Goal: Task Accomplishment & Management: Use online tool/utility

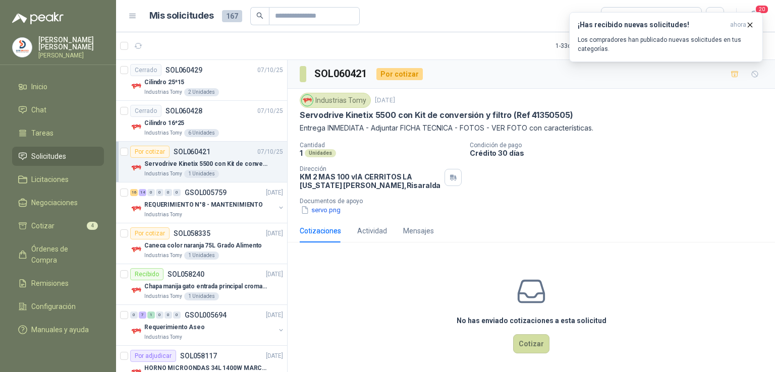
scroll to position [3, 0]
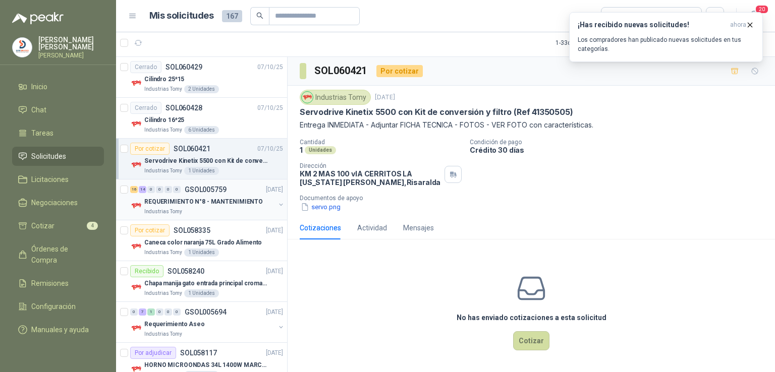
click at [206, 198] on p "REQUERIMIENTO N°8 - MANTENIMIENTO" at bounding box center [203, 202] width 119 height 10
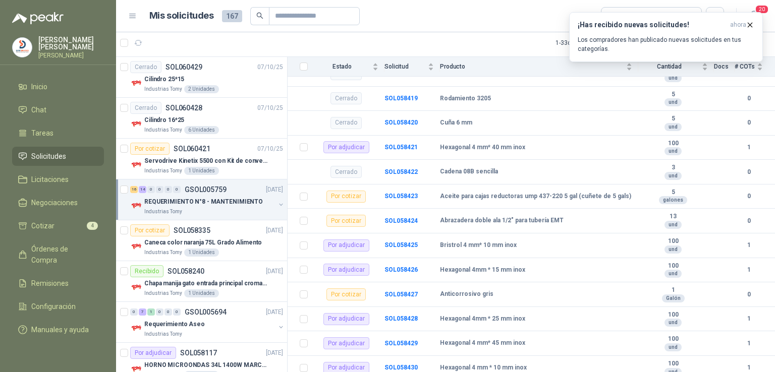
scroll to position [159, 0]
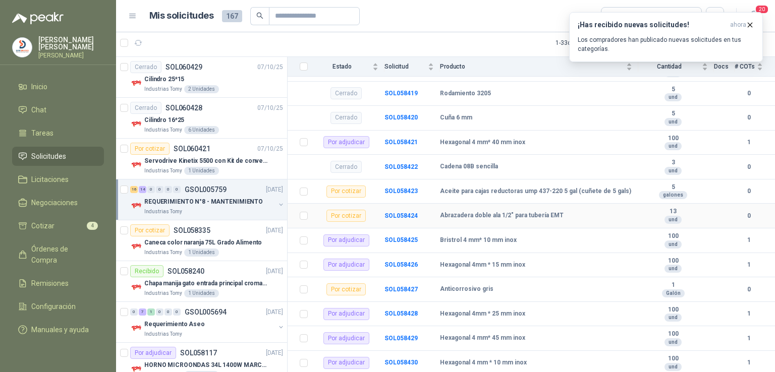
click at [386, 210] on td "SOL058424" at bounding box center [411, 216] width 55 height 25
click at [391, 212] on b "SOL058424" at bounding box center [400, 215] width 33 height 7
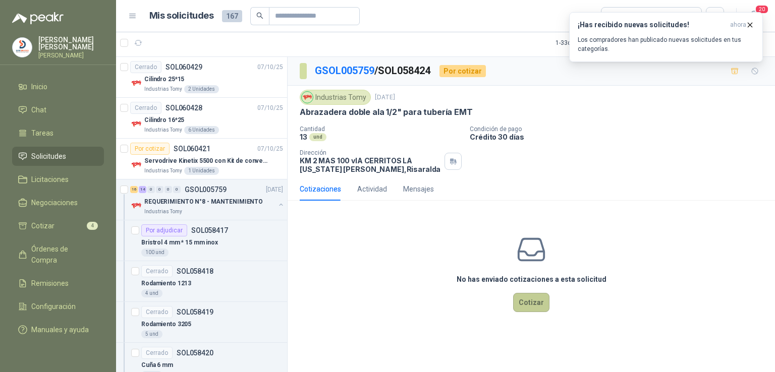
click at [541, 293] on button "Cotizar" at bounding box center [531, 302] width 36 height 19
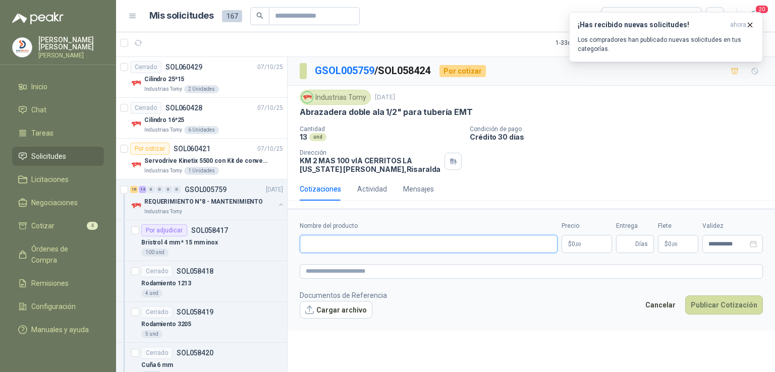
click at [373, 241] on input "Nombre del producto" at bounding box center [429, 244] width 258 height 18
type input "**********"
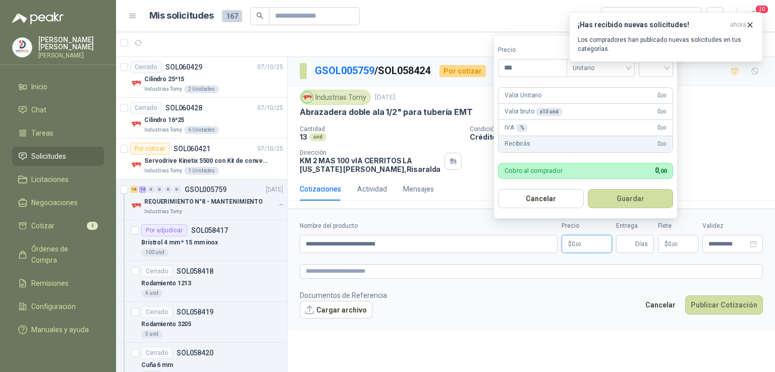
click at [577, 244] on span ",00" at bounding box center [578, 245] width 6 height 6
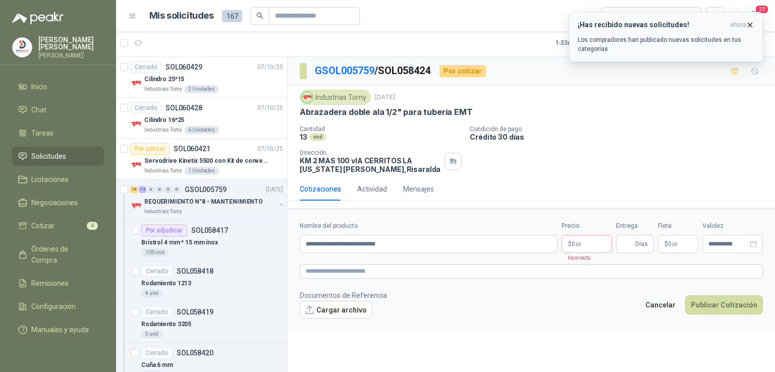
click at [748, 28] on icon "button" at bounding box center [749, 25] width 9 height 9
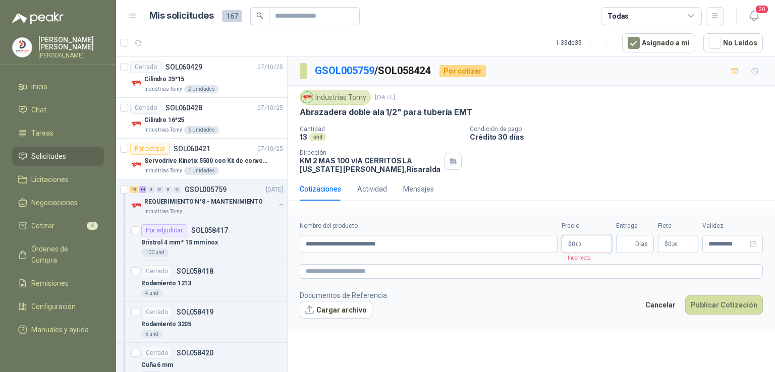
click at [593, 238] on p "$ 0 ,00" at bounding box center [586, 244] width 50 height 18
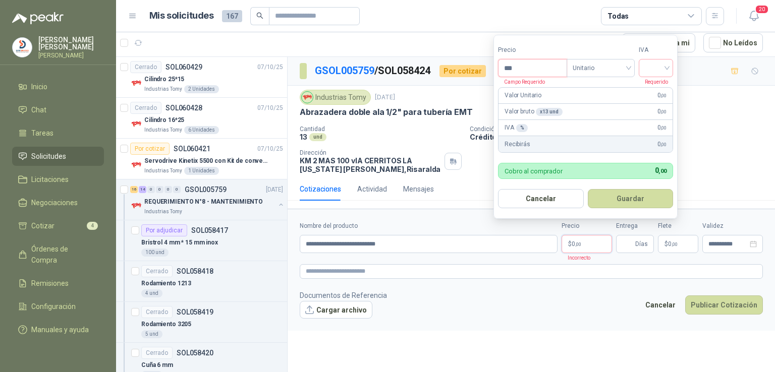
click at [523, 75] on input "***" at bounding box center [532, 68] width 68 height 17
type input "*****"
click at [665, 71] on input "search" at bounding box center [656, 67] width 22 height 15
click at [661, 85] on div "19%" at bounding box center [658, 89] width 19 height 11
click at [635, 195] on button "Guardar" at bounding box center [632, 198] width 87 height 19
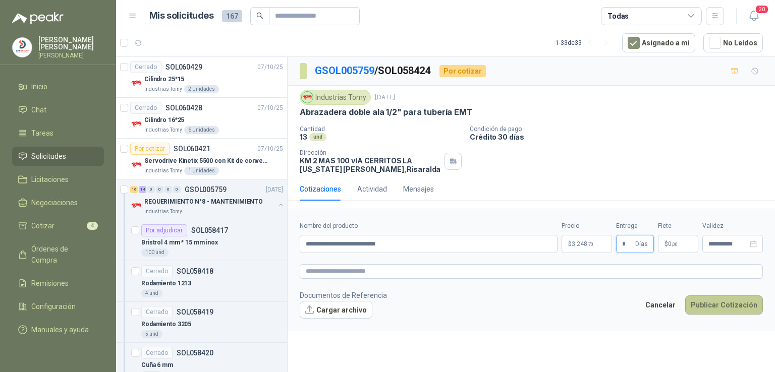
type input "*"
click at [702, 303] on button "Publicar Cotización" at bounding box center [724, 305] width 78 height 19
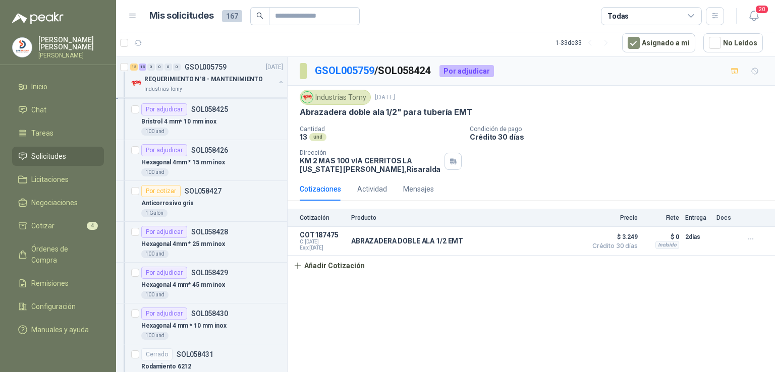
scroll to position [494, 0]
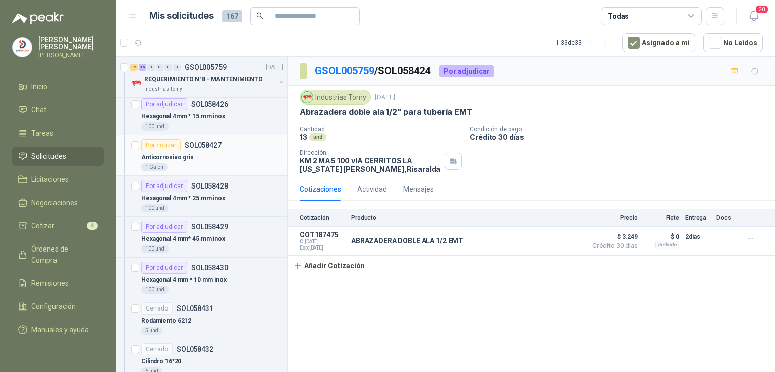
click at [173, 154] on p "Anticorrosivo gris" at bounding box center [167, 158] width 52 height 10
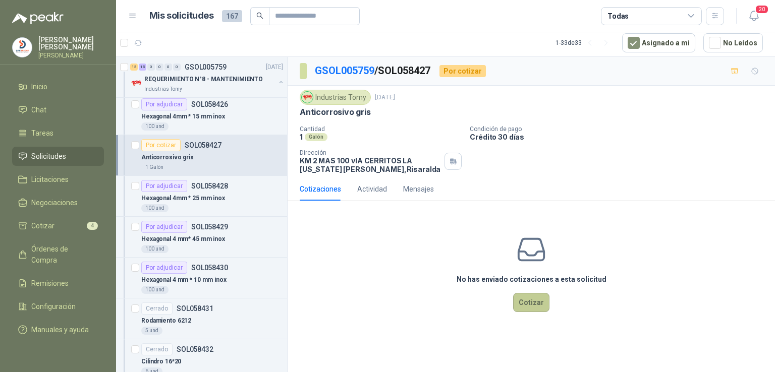
click at [540, 305] on button "Cotizar" at bounding box center [531, 302] width 36 height 19
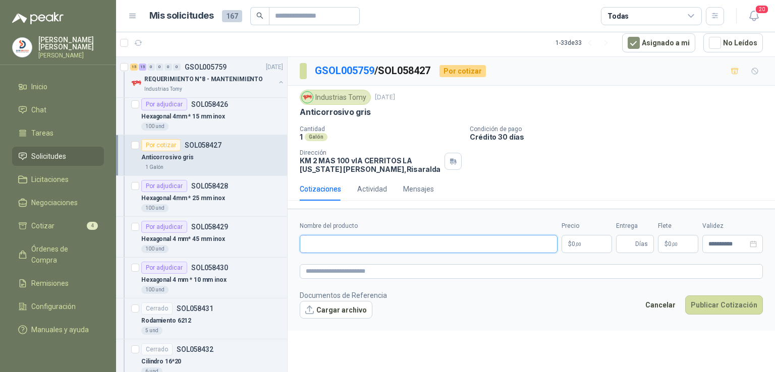
click at [361, 243] on input "Nombre del producto" at bounding box center [429, 244] width 258 height 18
type input "**********"
click at [575, 242] on span ",00" at bounding box center [578, 245] width 6 height 6
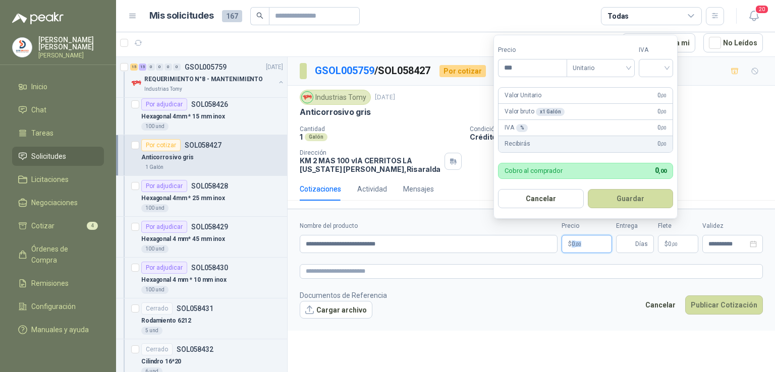
click at [575, 242] on span ",00" at bounding box center [578, 245] width 6 height 6
click at [514, 73] on input "***" at bounding box center [532, 68] width 68 height 17
type input "********"
click at [653, 60] on input "search" at bounding box center [656, 67] width 22 height 15
click at [655, 87] on div "19%" at bounding box center [658, 89] width 19 height 11
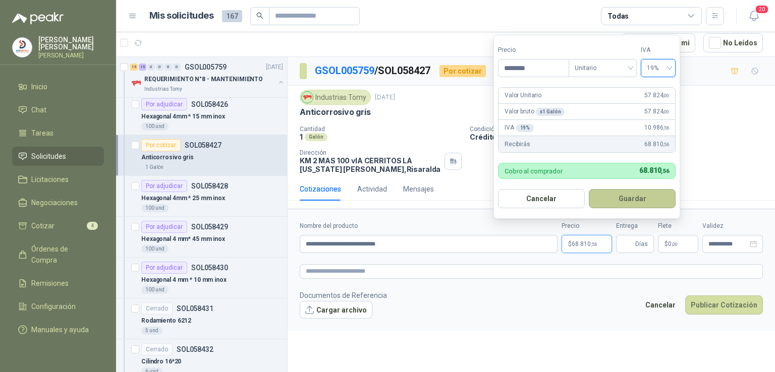
click at [630, 189] on button "Guardar" at bounding box center [632, 198] width 87 height 19
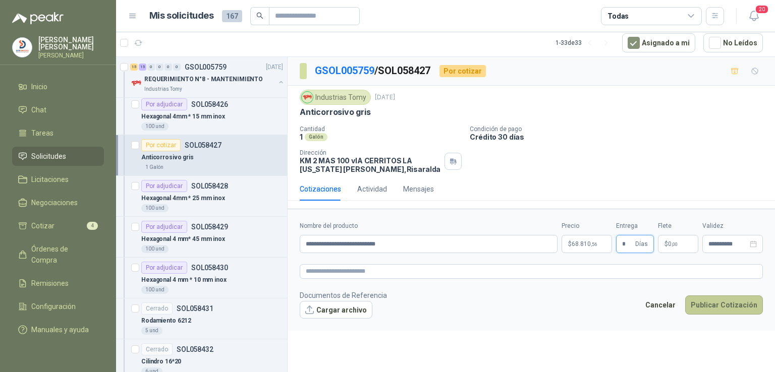
type input "*"
click at [700, 300] on button "Publicar Cotización" at bounding box center [724, 305] width 78 height 19
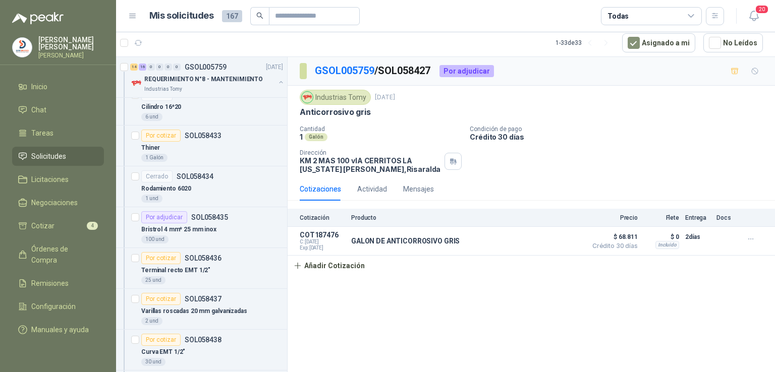
scroll to position [757, 0]
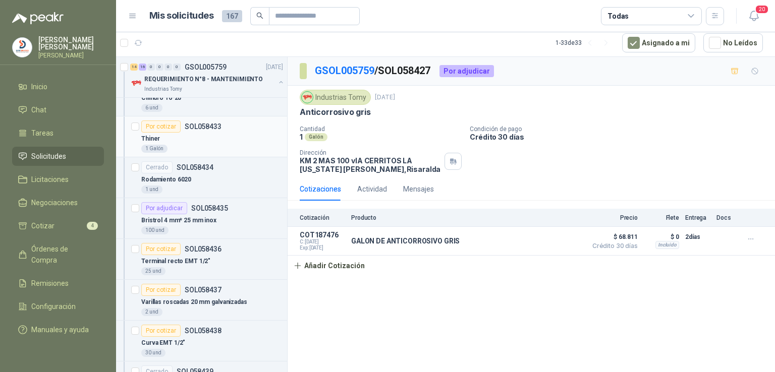
click at [154, 135] on p "Thiner" at bounding box center [150, 139] width 19 height 10
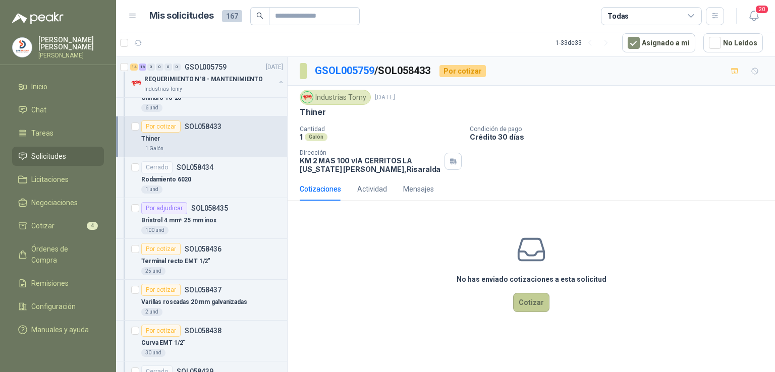
click at [531, 307] on button "Cotizar" at bounding box center [531, 302] width 36 height 19
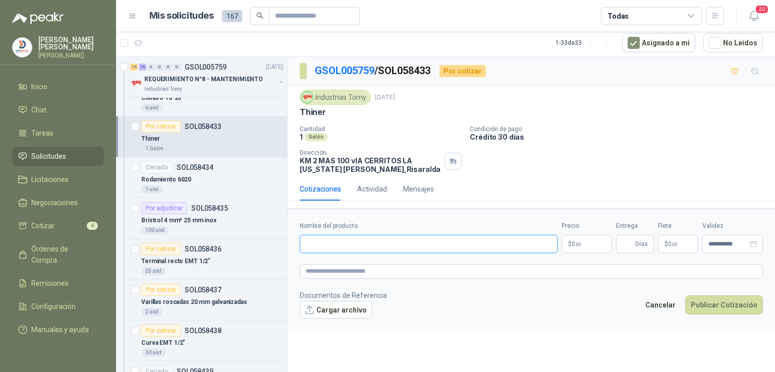
click at [373, 245] on input "Nombre del producto" at bounding box center [429, 244] width 258 height 18
type input "**********"
click at [590, 245] on p "$ 0 ,00" at bounding box center [586, 244] width 50 height 18
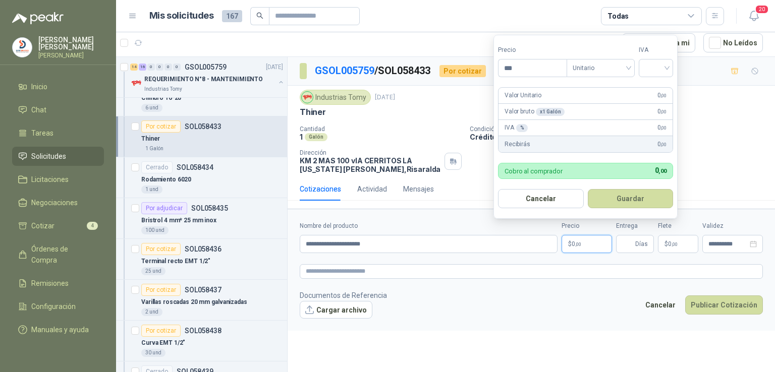
click at [590, 245] on p "$ 0 ,00" at bounding box center [586, 244] width 50 height 18
click at [529, 66] on input "***" at bounding box center [532, 68] width 68 height 17
type input "********"
click at [652, 58] on div "IVA" at bounding box center [655, 61] width 34 height 32
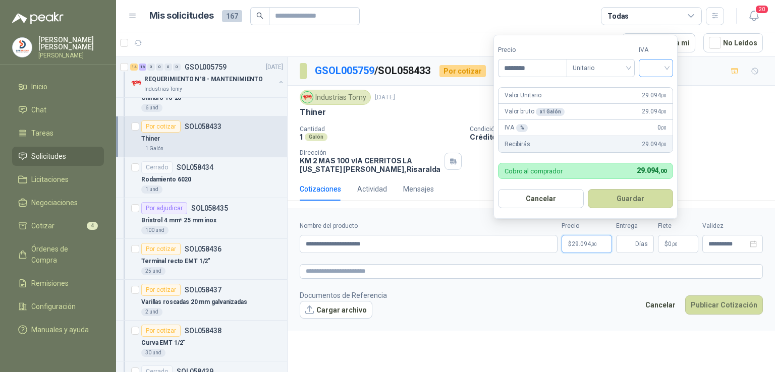
drag, startPoint x: 652, startPoint y: 58, endPoint x: 658, endPoint y: 71, distance: 14.7
click at [658, 71] on div "IVA" at bounding box center [655, 61] width 34 height 32
click at [658, 71] on input "search" at bounding box center [656, 67] width 22 height 15
click at [655, 89] on div "19%" at bounding box center [658, 89] width 19 height 11
click at [655, 89] on div "Valor Unitario 29.094 ,00" at bounding box center [586, 96] width 177 height 16
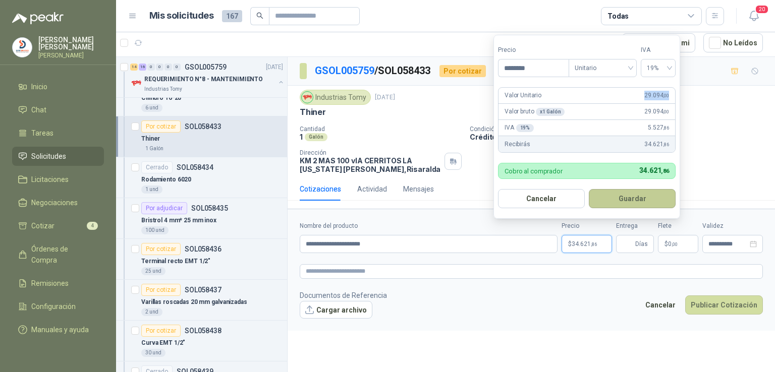
click at [631, 203] on button "Guardar" at bounding box center [632, 198] width 87 height 19
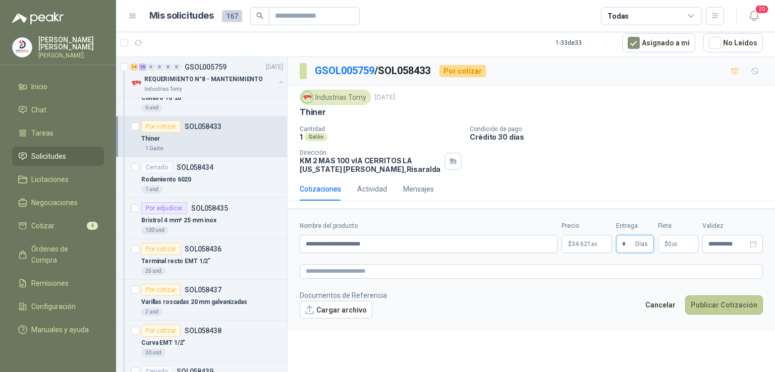
type input "*"
click at [723, 299] on button "Publicar Cotización" at bounding box center [724, 305] width 78 height 19
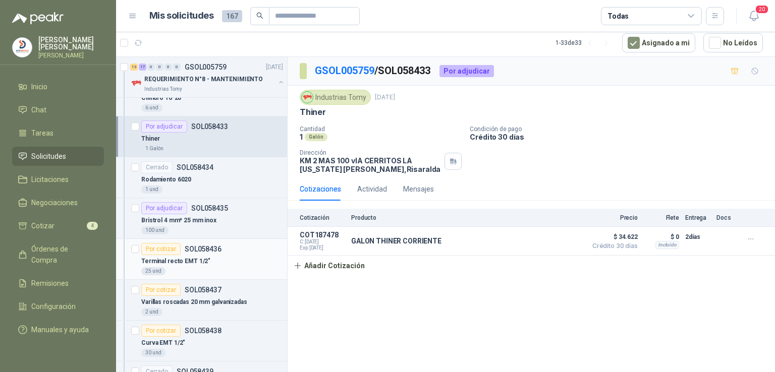
click at [186, 257] on p "Terminal recto EMT 1/2"" at bounding box center [175, 262] width 69 height 10
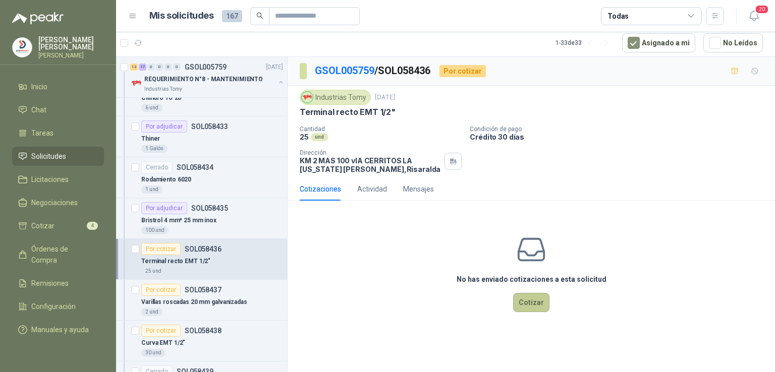
click at [529, 293] on button "Cotizar" at bounding box center [531, 302] width 36 height 19
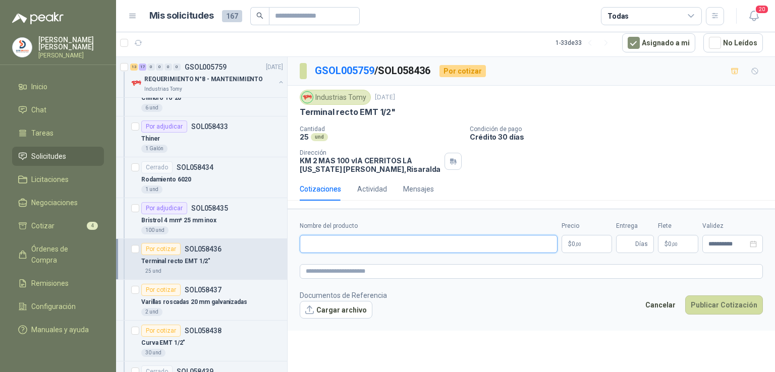
click at [393, 239] on input "Nombre del producto" at bounding box center [429, 244] width 258 height 18
type input "**********"
click at [603, 248] on p "$ 0 ,00" at bounding box center [586, 244] width 50 height 18
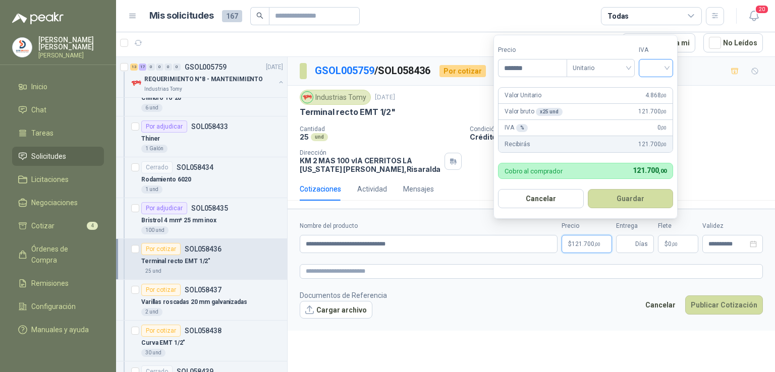
type input "*******"
click at [659, 69] on input "search" at bounding box center [656, 67] width 22 height 15
click at [655, 85] on div "19%" at bounding box center [658, 89] width 19 height 11
click at [655, 85] on form "Precio ******* Tipo Unitario IVA 19% 19% Valor Unitario 4.868 ,00 Valor bruto x…" at bounding box center [586, 127] width 187 height 184
click at [631, 196] on button "Guardar" at bounding box center [632, 198] width 87 height 19
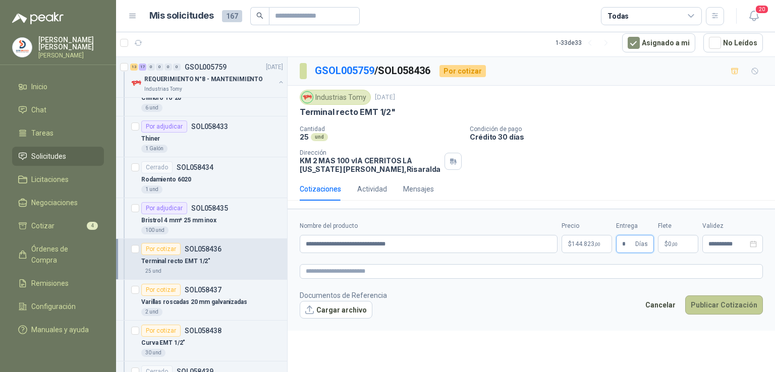
type input "*"
click at [735, 306] on button "Publicar Cotización" at bounding box center [724, 305] width 78 height 19
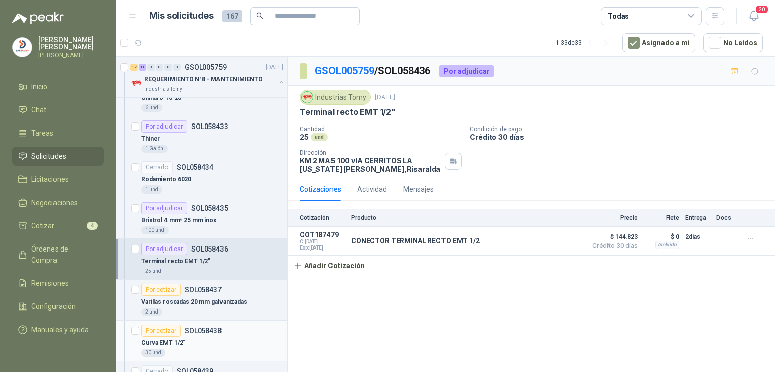
click at [177, 331] on div "Por cotizar" at bounding box center [160, 331] width 39 height 12
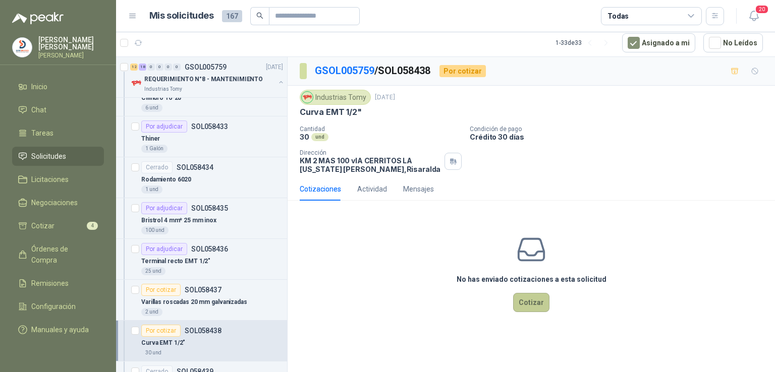
click at [524, 295] on button "Cotizar" at bounding box center [531, 302] width 36 height 19
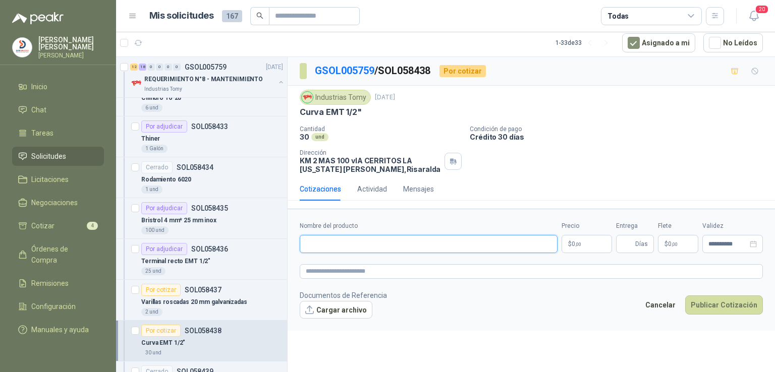
click at [358, 245] on input "Nombre del producto" at bounding box center [429, 244] width 258 height 18
type input "**********"
click at [585, 250] on p "$ 0 ,00" at bounding box center [586, 244] width 50 height 18
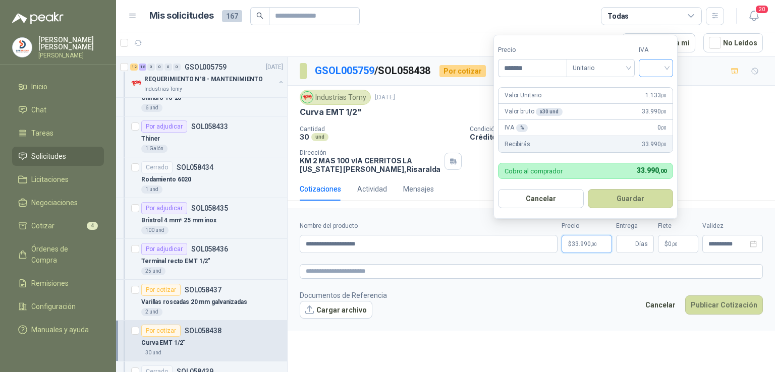
click at [671, 69] on div at bounding box center [655, 68] width 34 height 18
type input "*******"
click at [666, 88] on div "19%" at bounding box center [658, 89] width 19 height 11
click at [633, 190] on button "Guardar" at bounding box center [632, 198] width 87 height 19
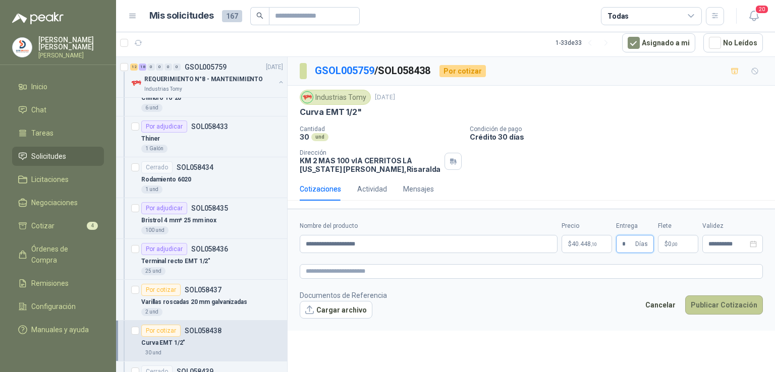
type input "*"
click at [720, 304] on button "Publicar Cotización" at bounding box center [724, 305] width 78 height 19
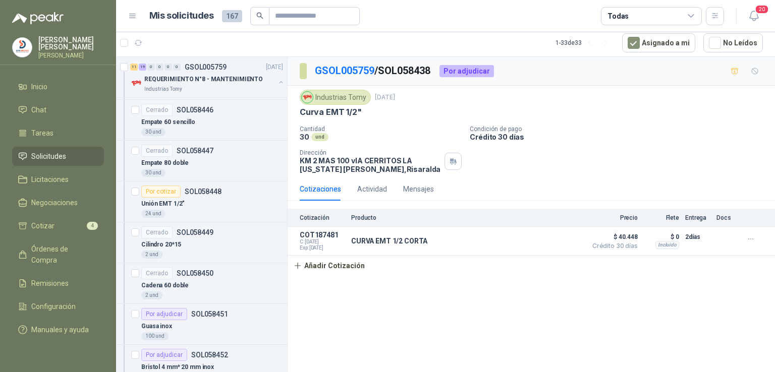
scroll to position [1326, 0]
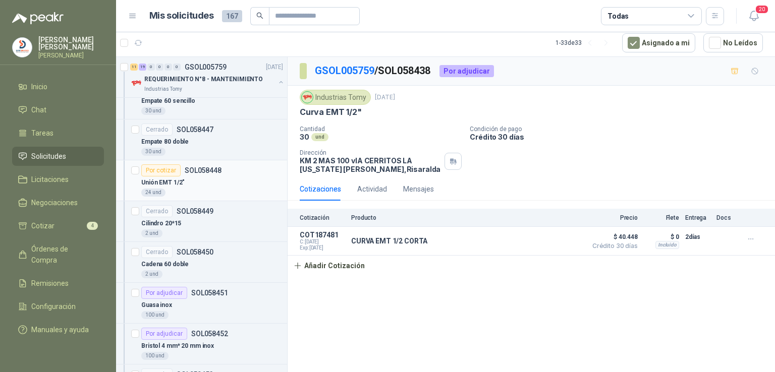
click at [174, 180] on p "Unión EMT 1/2"" at bounding box center [162, 183] width 43 height 10
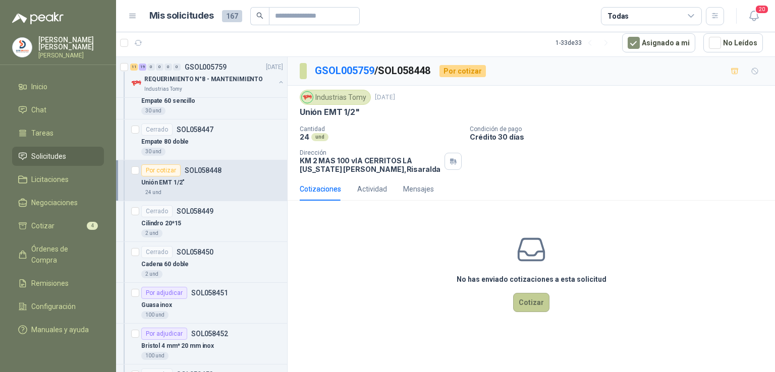
click at [523, 298] on button "Cotizar" at bounding box center [531, 302] width 36 height 19
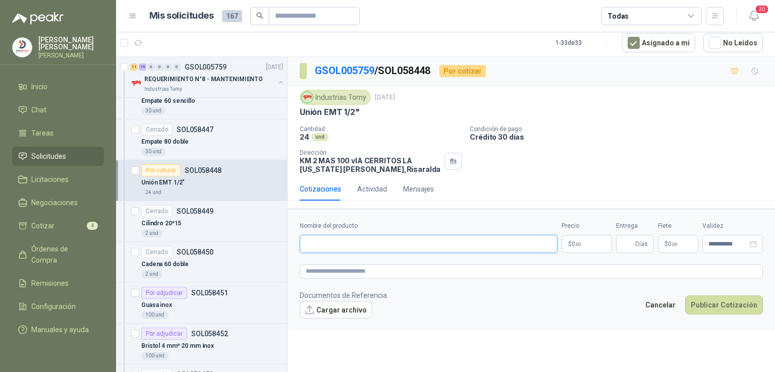
click at [313, 236] on input "Nombre del producto" at bounding box center [429, 244] width 258 height 18
type input "**********"
click at [591, 249] on p "$ 0 ,00" at bounding box center [586, 244] width 50 height 18
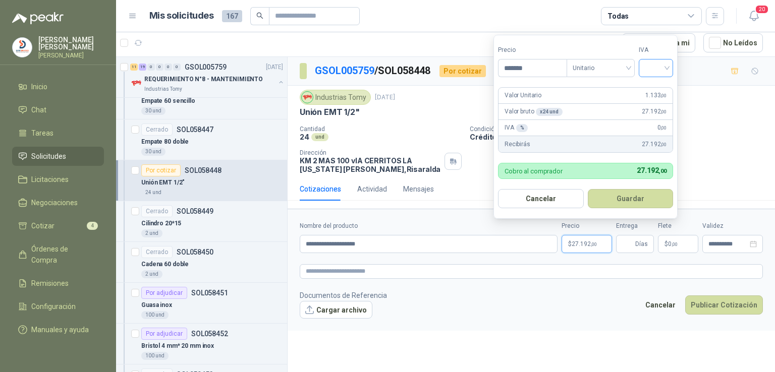
type input "*******"
click at [664, 73] on input "search" at bounding box center [656, 67] width 22 height 15
click at [658, 87] on div "19%" at bounding box center [658, 89] width 19 height 11
click at [639, 194] on button "Guardar" at bounding box center [632, 198] width 87 height 19
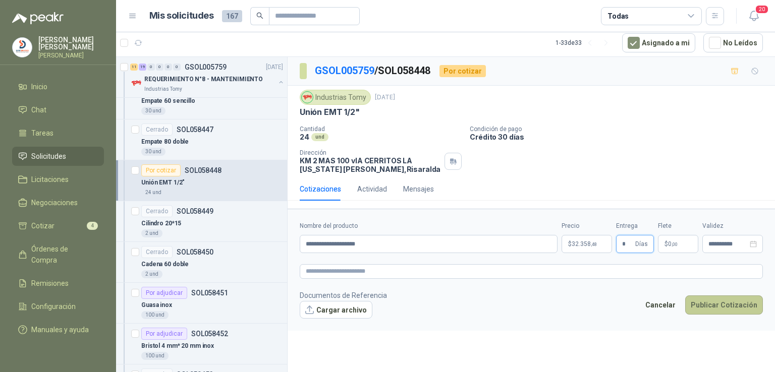
type input "*"
click at [718, 301] on button "Publicar Cotización" at bounding box center [724, 305] width 78 height 19
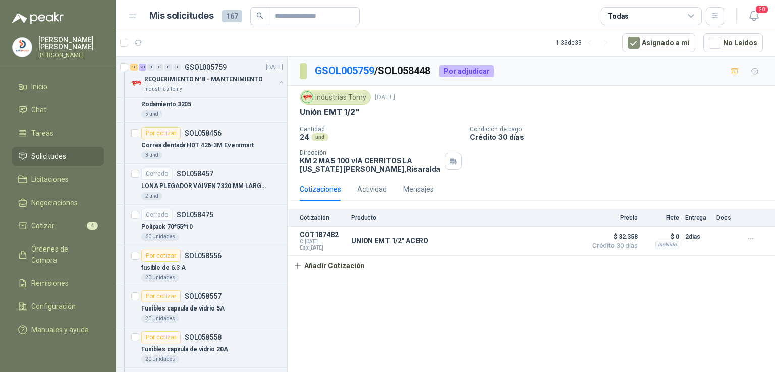
scroll to position [1698, 0]
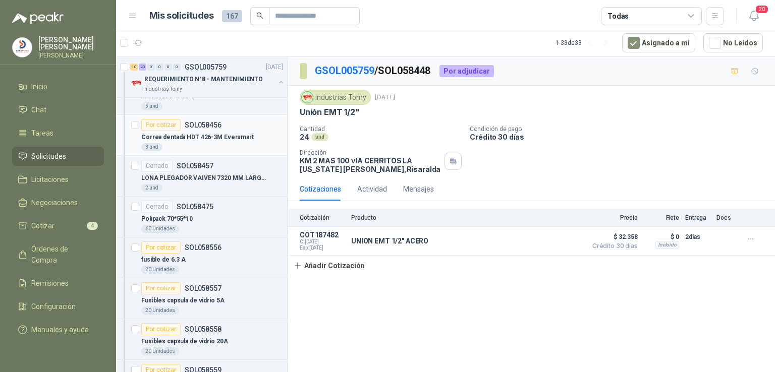
click at [238, 133] on p "Correa dentada HDT 426-3M Eversmart" at bounding box center [197, 138] width 112 height 10
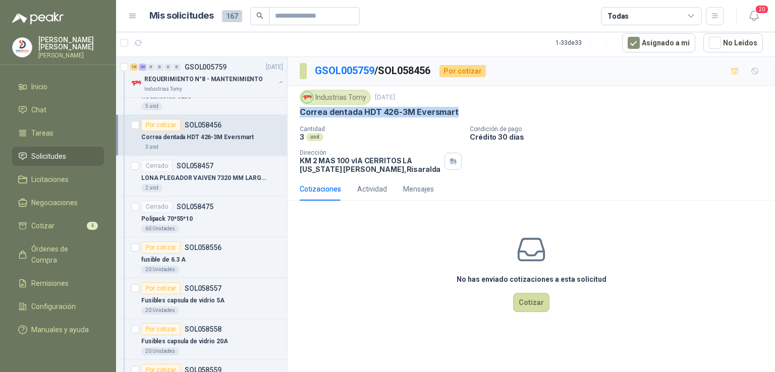
drag, startPoint x: 452, startPoint y: 109, endPoint x: 292, endPoint y: 112, distance: 159.4
click at [292, 112] on div "Industrias Tomy [DATE] [PERSON_NAME] dentada HDT 426-3M Eversmart Cantidad 3 u…" at bounding box center [530, 132] width 487 height 92
copy p "Correa dentada HDT 426-3M Eversmart"
click at [446, 237] on div "No has enviado cotizaciones a esta solicitud Cotizar" at bounding box center [530, 273] width 487 height 129
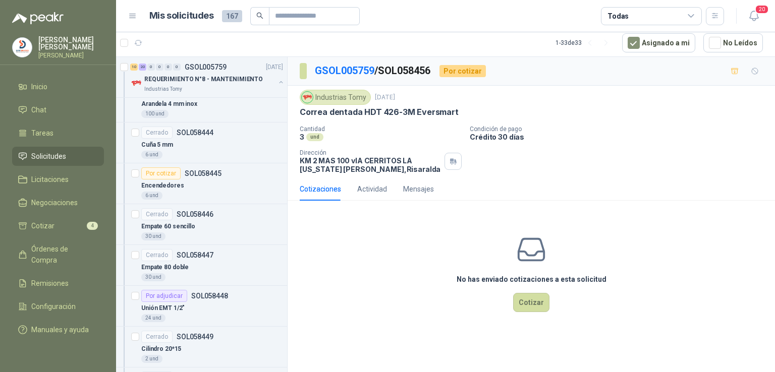
scroll to position [1184, 0]
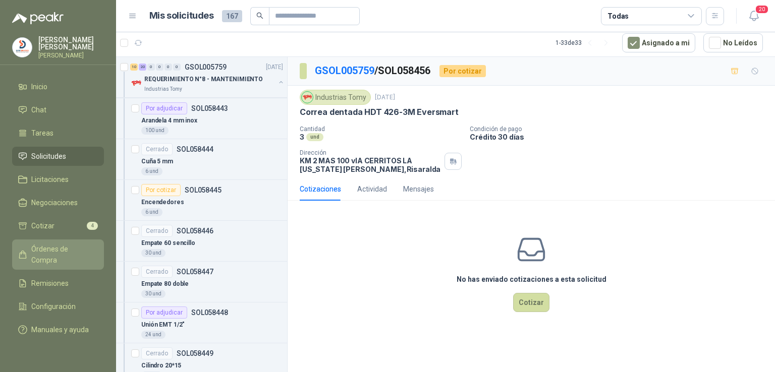
click at [70, 247] on span "Órdenes de Compra" at bounding box center [62, 255] width 63 height 22
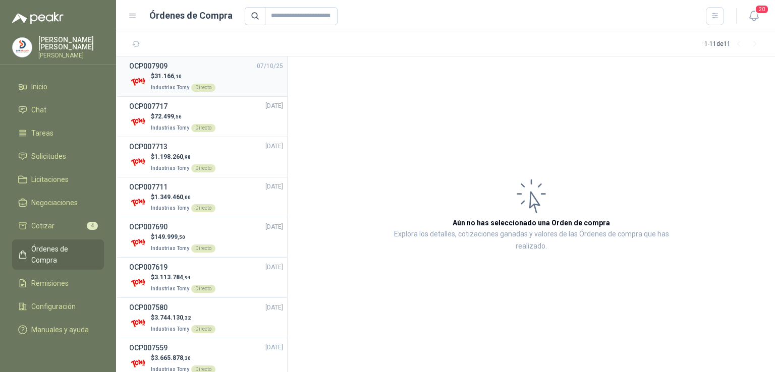
click at [165, 78] on span "31.166 ,10" at bounding box center [167, 76] width 27 height 7
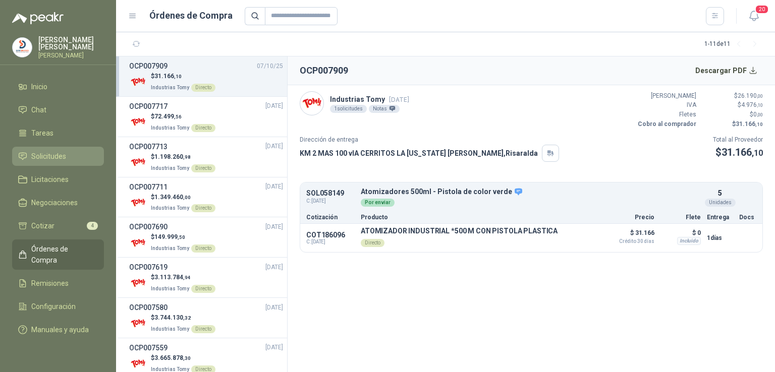
click at [52, 147] on link "Solicitudes" at bounding box center [58, 156] width 92 height 19
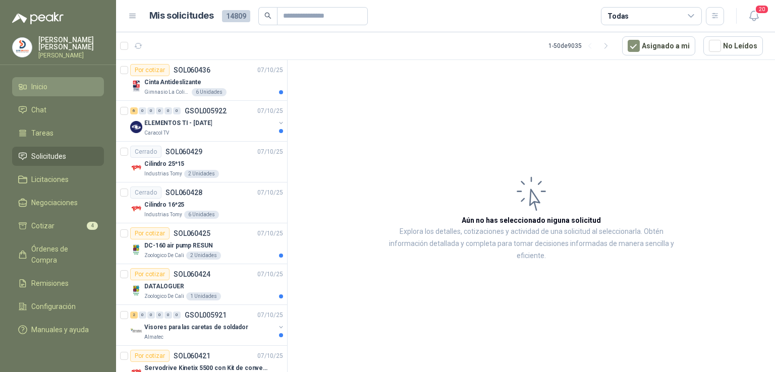
click at [63, 86] on li "Inicio" at bounding box center [58, 86] width 80 height 11
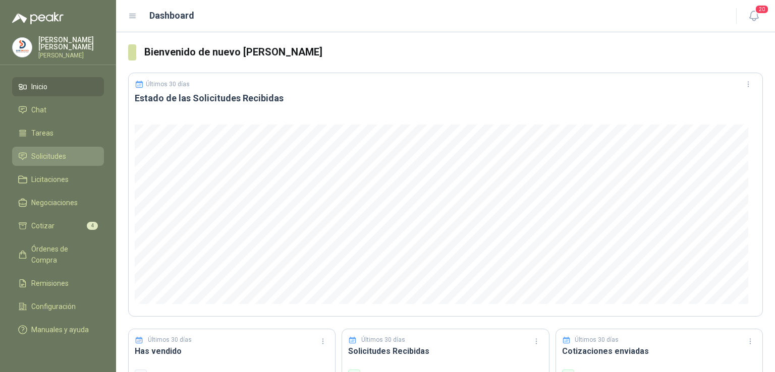
click at [57, 151] on span "Solicitudes" at bounding box center [48, 156] width 35 height 11
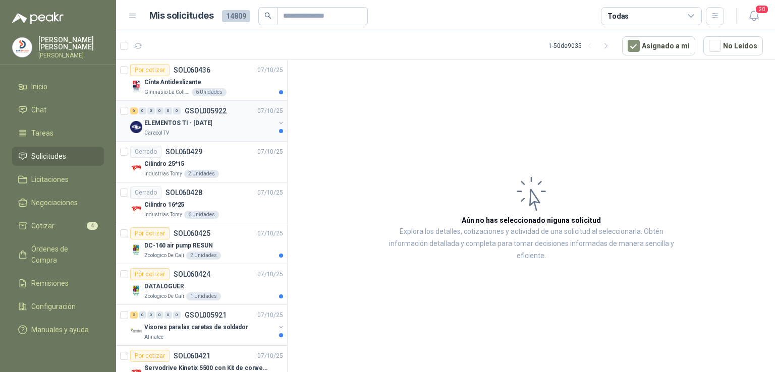
click at [168, 120] on p "ELEMENTOS TI - [DATE]" at bounding box center [178, 124] width 68 height 10
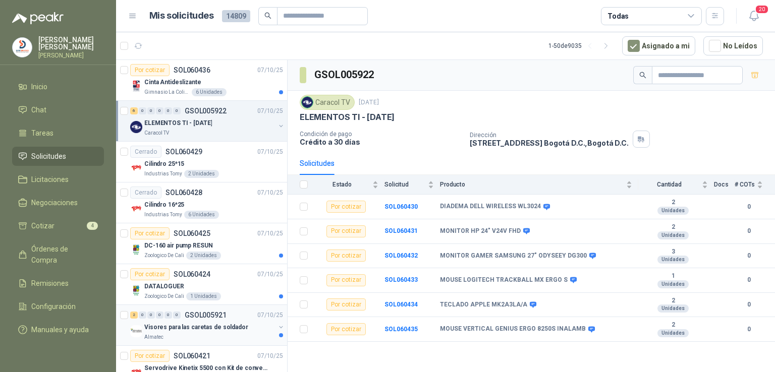
click at [205, 319] on div "2 0 0 0 0 0 GSOL005921 [DATE]" at bounding box center [207, 315] width 155 height 12
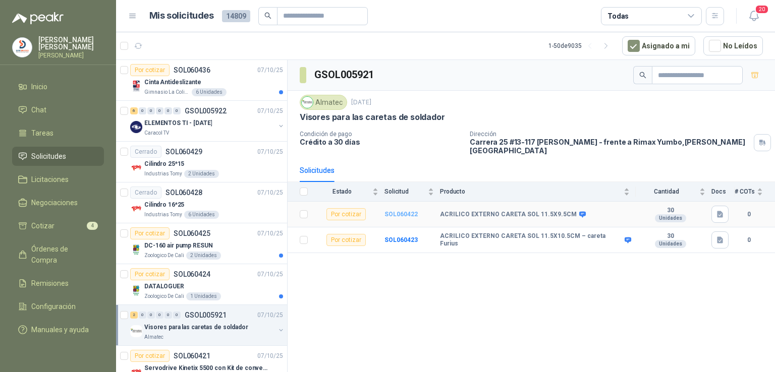
click at [397, 211] on b "SOL060422" at bounding box center [400, 214] width 33 height 7
